Goal: Information Seeking & Learning: Find specific fact

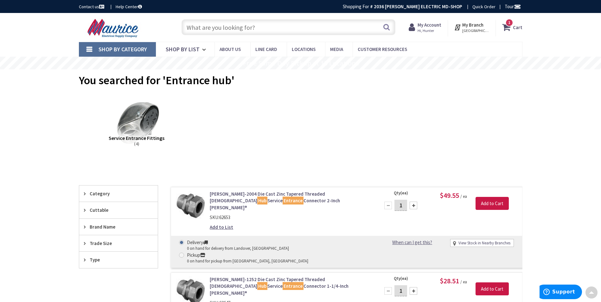
click at [238, 27] on input "text" at bounding box center [288, 27] width 214 height 16
paste input "[PERSON_NAME] 885B floor boxes"
type input "[PERSON_NAME] 885B floor boxes"
click at [388, 27] on button "Search" at bounding box center [386, 27] width 8 height 14
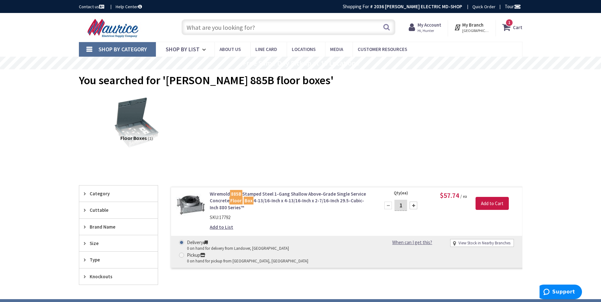
click at [256, 24] on input "text" at bounding box center [288, 27] width 214 height 16
paste input "895P-BRZ"
type input "895P-BRZ"
click at [388, 26] on button "Search" at bounding box center [386, 27] width 8 height 14
